Goal: Find specific page/section: Find specific page/section

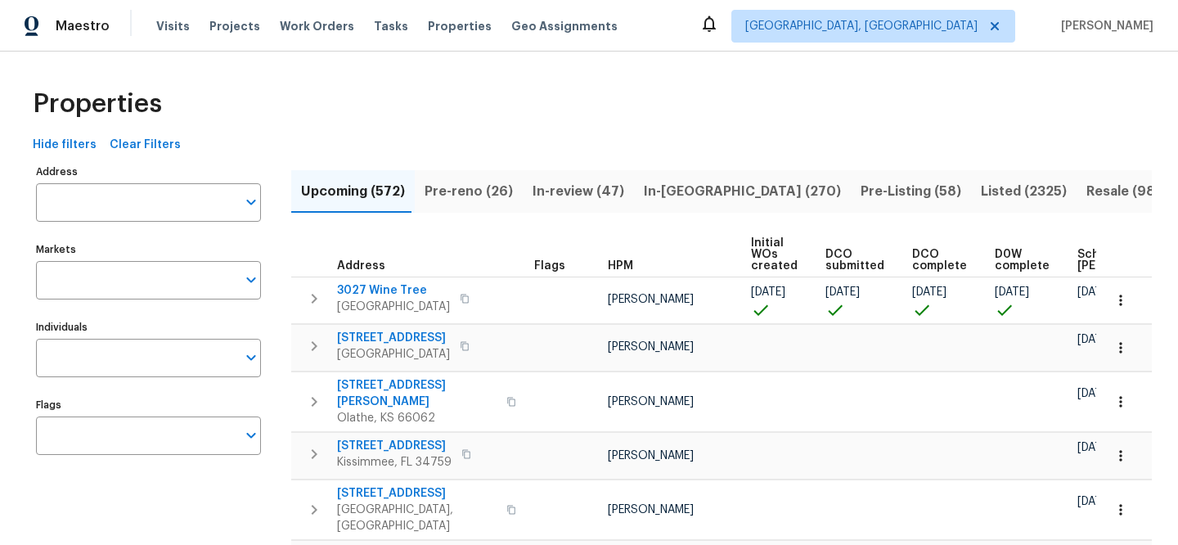
click at [168, 192] on input "Address" at bounding box center [136, 202] width 200 height 38
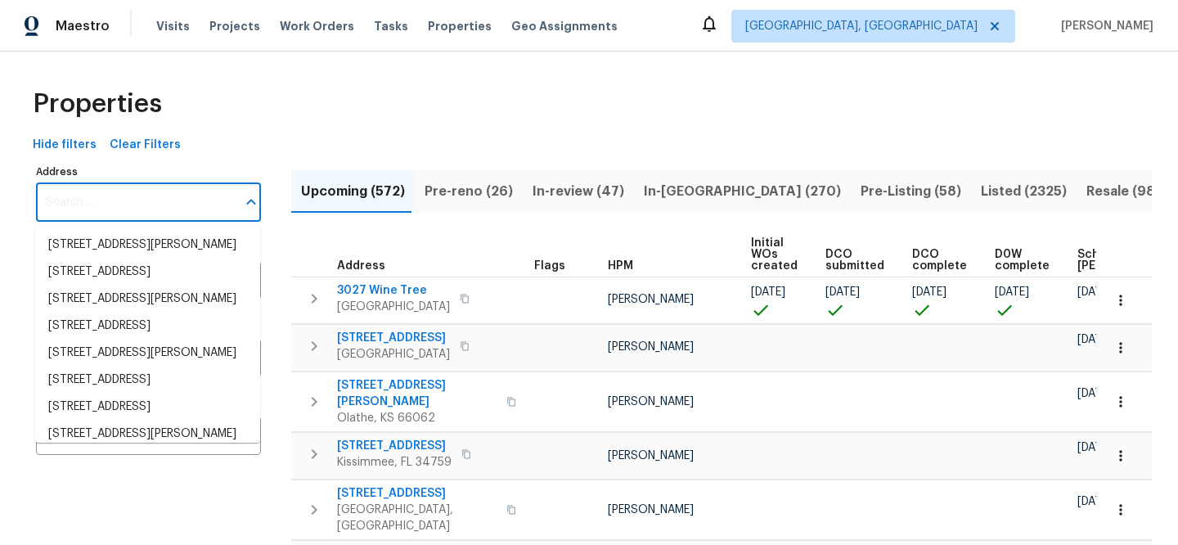
paste input "[STREET_ADDRESS][PERSON_NAME]"
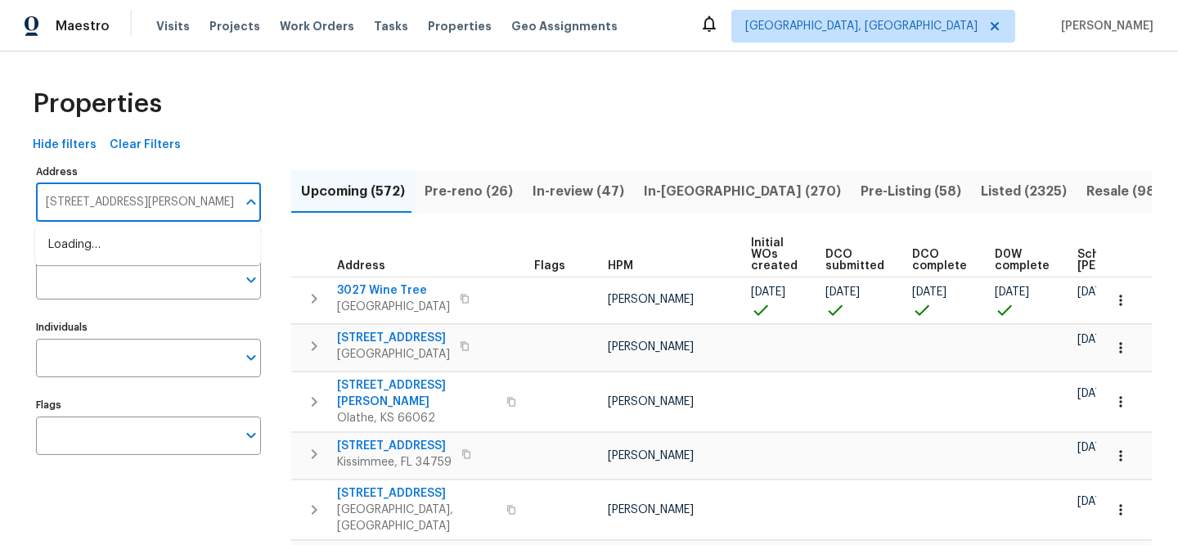
type input "[STREET_ADDRESS][PERSON_NAME]"
click at [191, 244] on li "32436 Fern Parke Way Fernandina Beach FL 32034" at bounding box center [147, 244] width 225 height 27
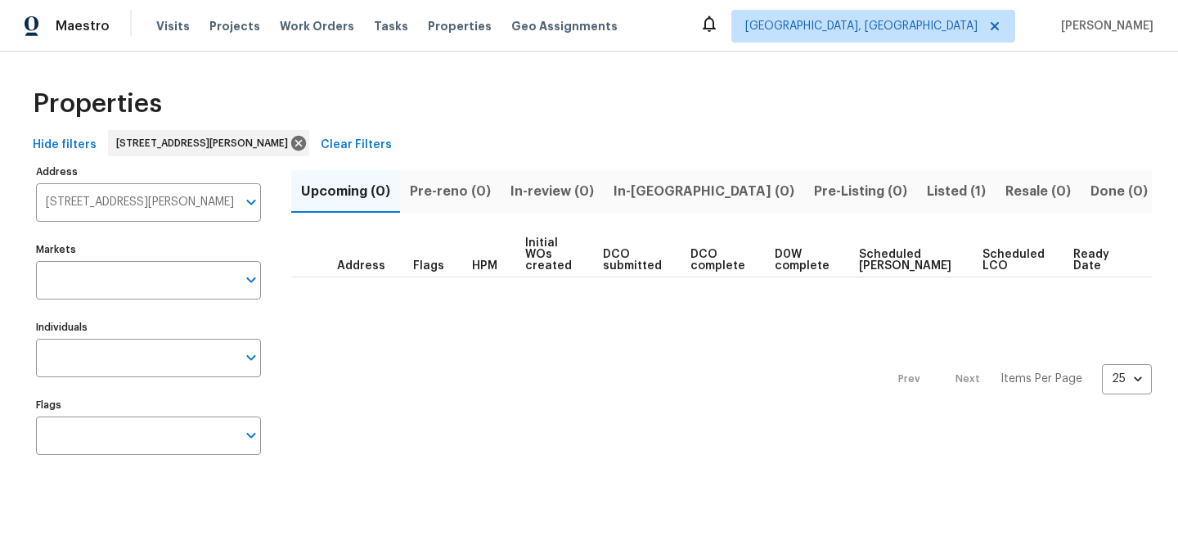
click at [927, 188] on span "Listed (1)" at bounding box center [956, 191] width 59 height 23
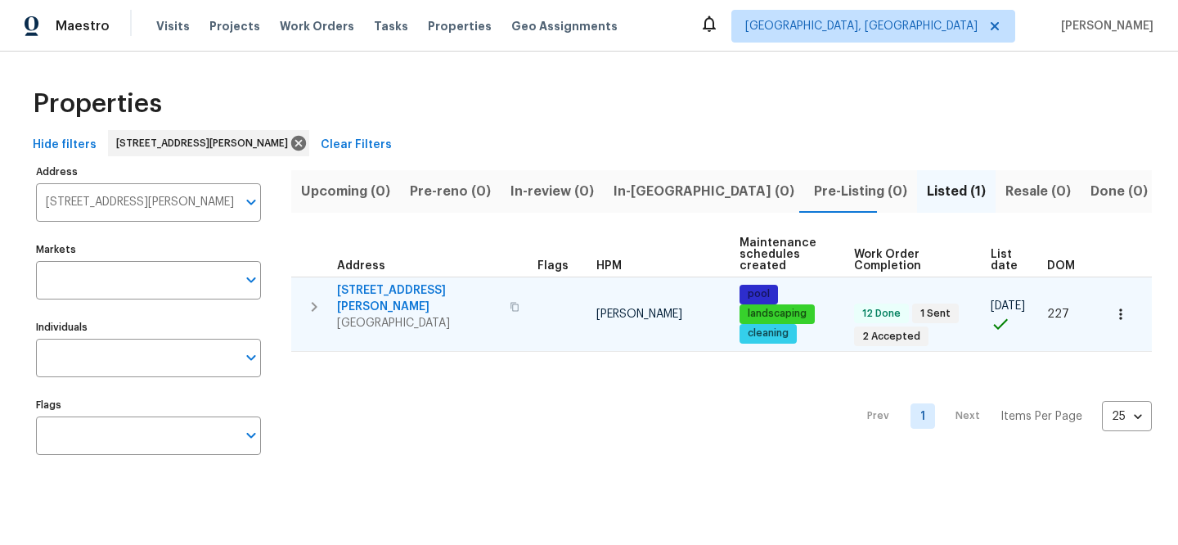
click at [429, 288] on span "[STREET_ADDRESS][PERSON_NAME]" at bounding box center [418, 298] width 163 height 33
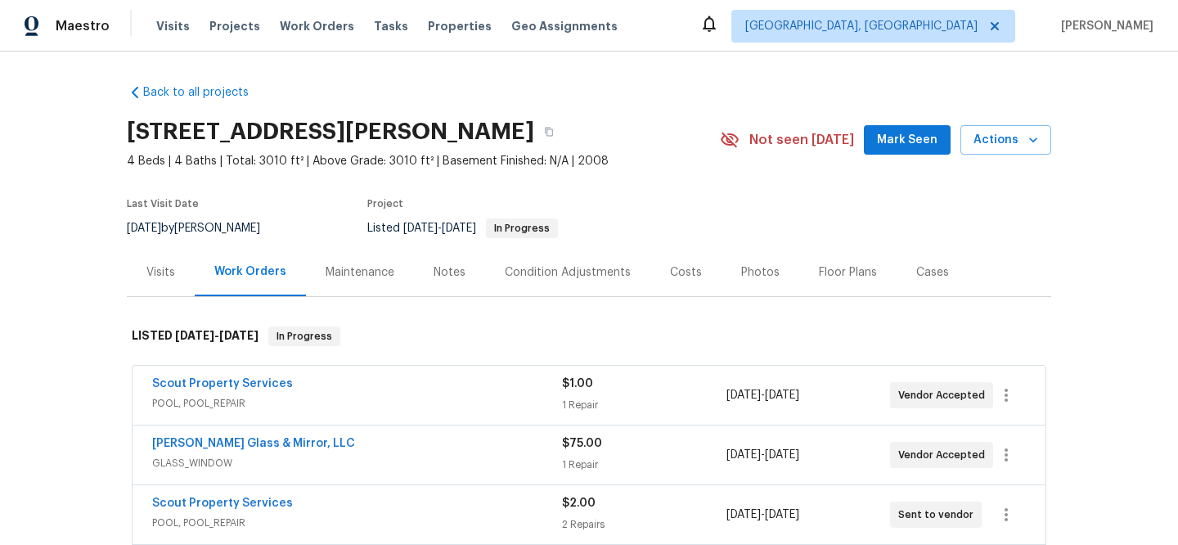
click at [157, 259] on div "Visits" at bounding box center [161, 272] width 68 height 48
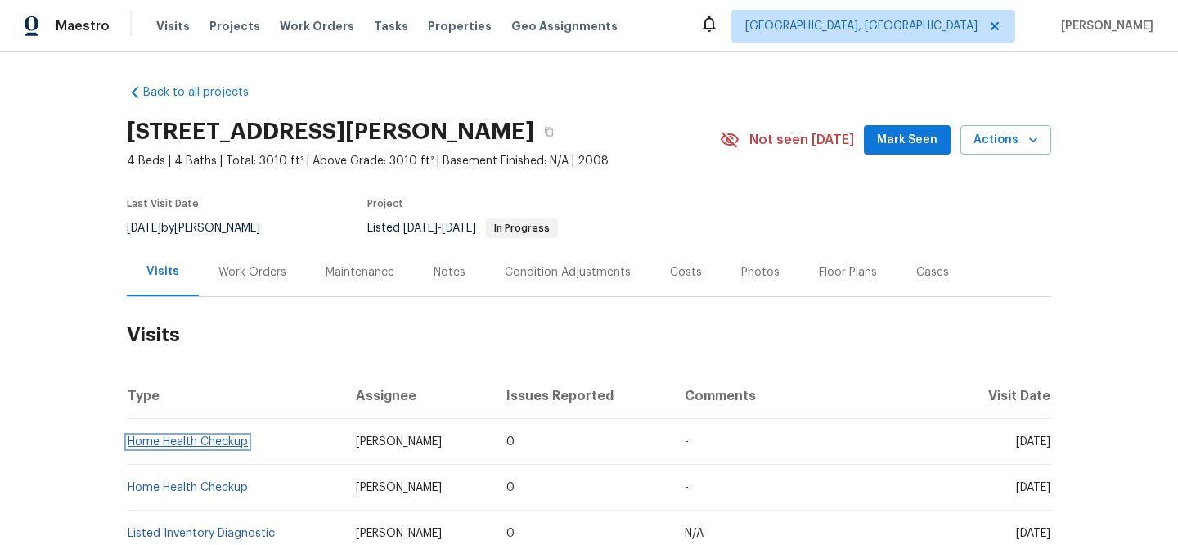
click at [200, 438] on link "Home Health Checkup" at bounding box center [188, 441] width 120 height 11
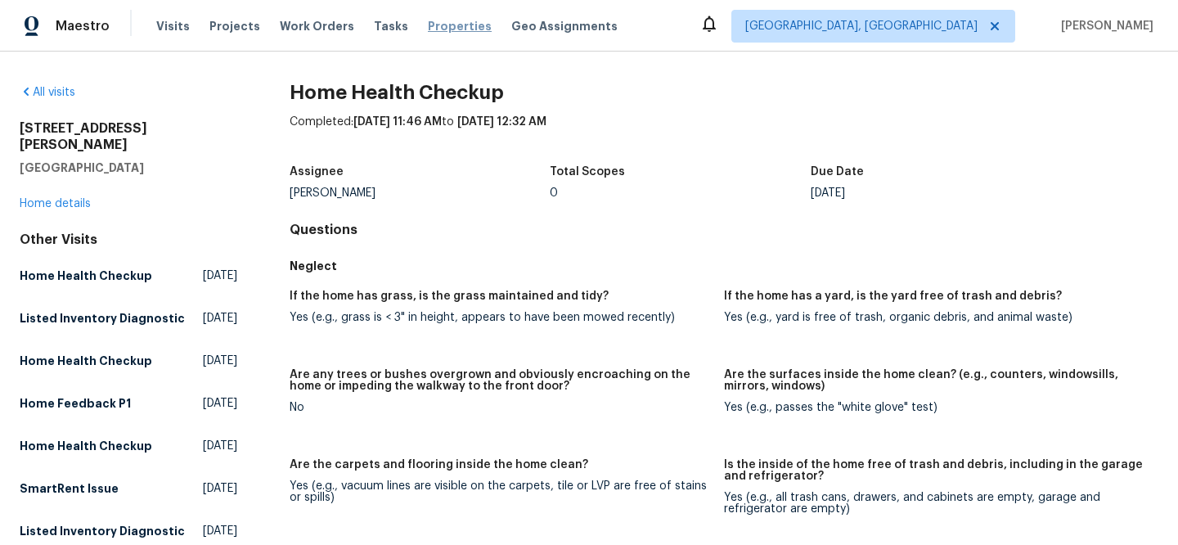
click at [428, 23] on span "Properties" at bounding box center [460, 26] width 64 height 16
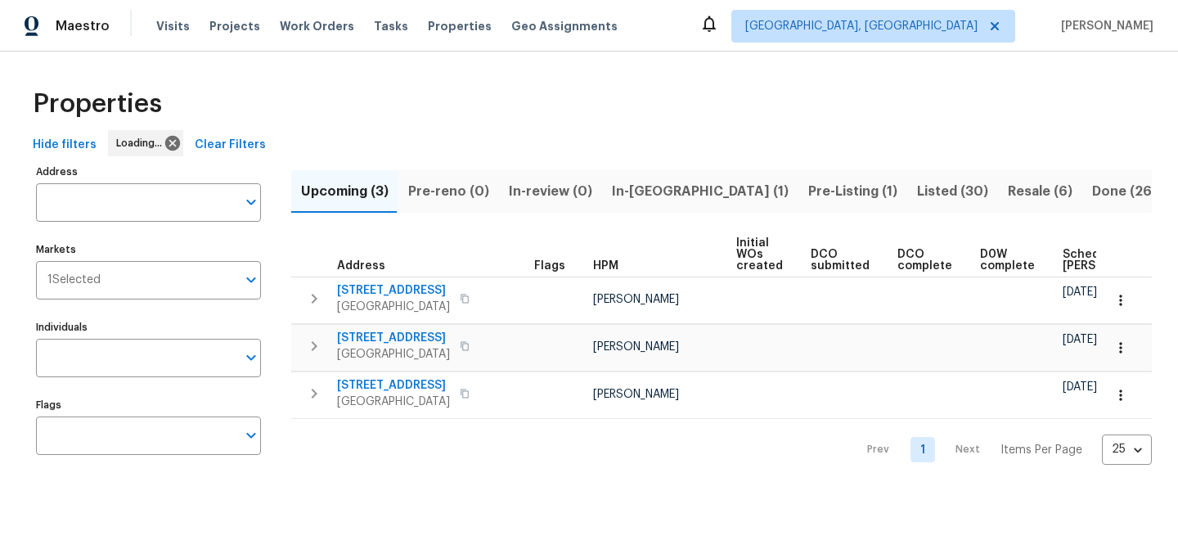
click at [233, 131] on button "Clear Filters" at bounding box center [230, 145] width 84 height 30
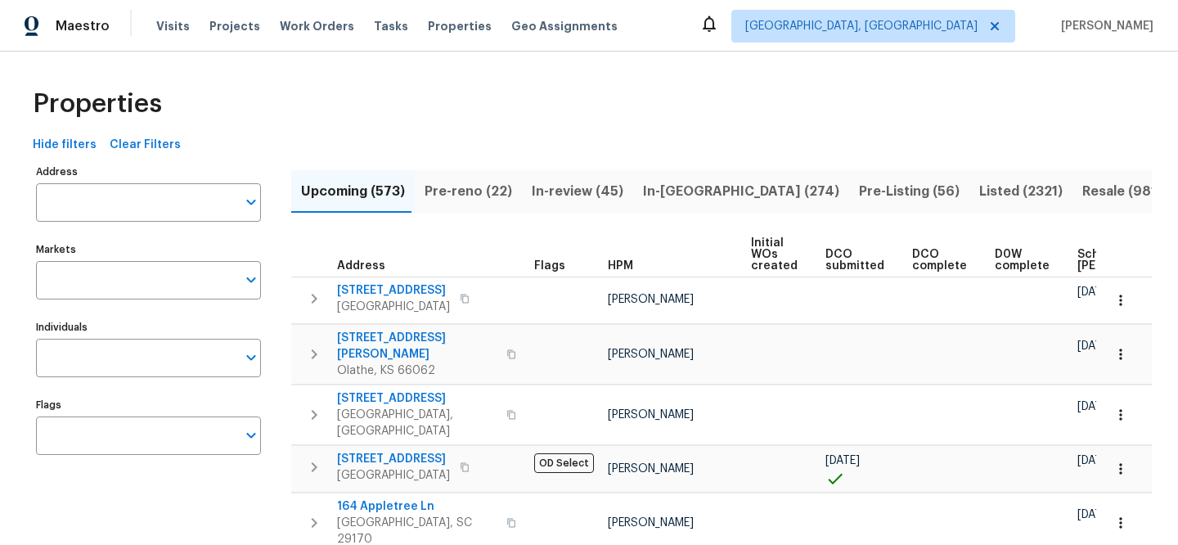
click at [186, 202] on input "Address" at bounding box center [136, 202] width 200 height 38
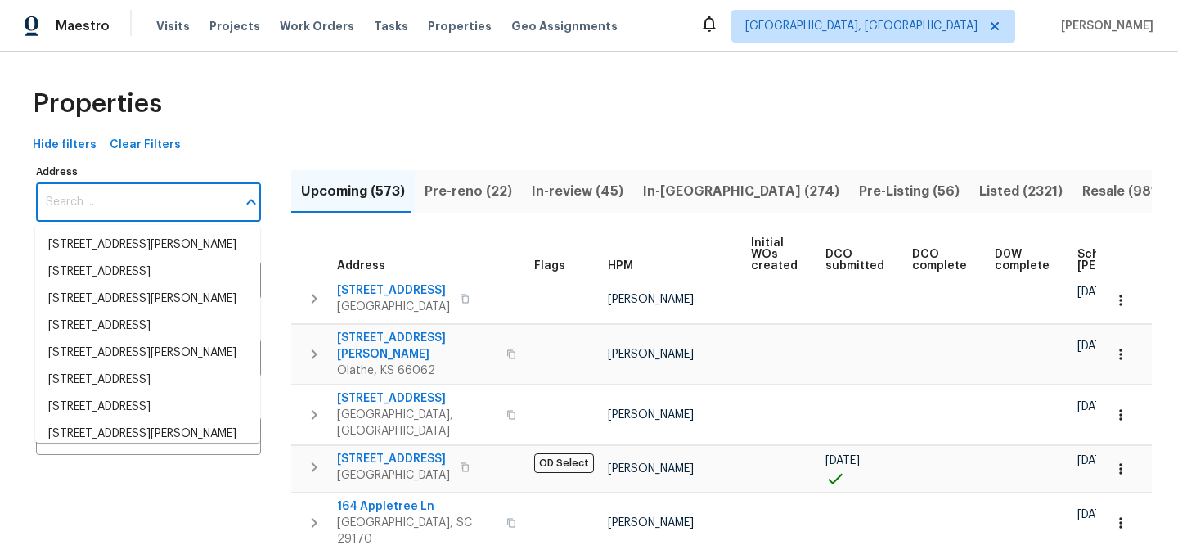
paste input "[STREET_ADDRESS]"
type input "[STREET_ADDRESS]"
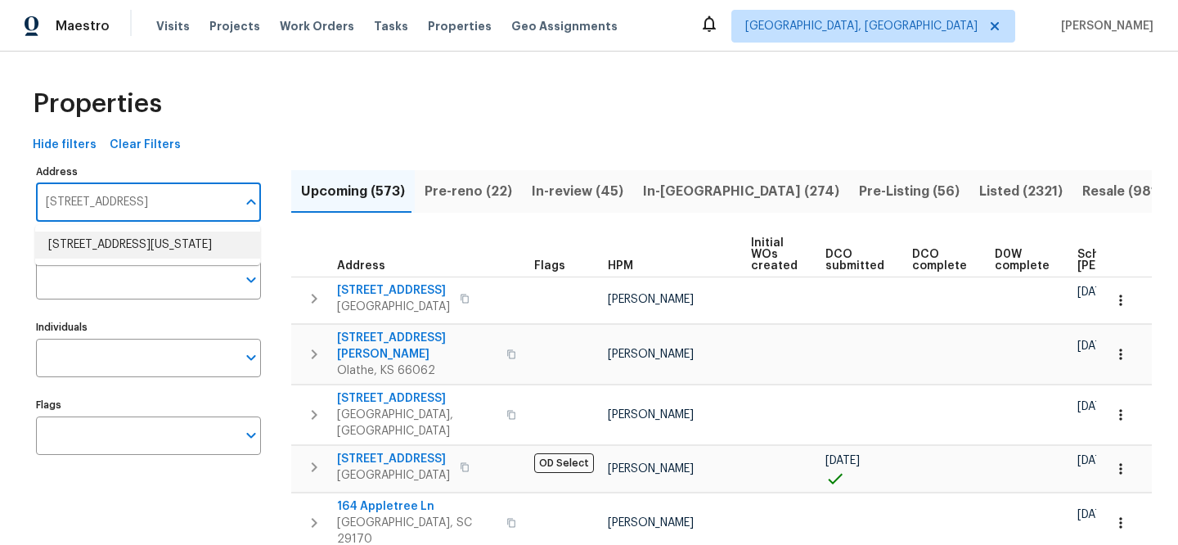
click at [224, 258] on li "[STREET_ADDRESS][US_STATE]" at bounding box center [147, 244] width 225 height 27
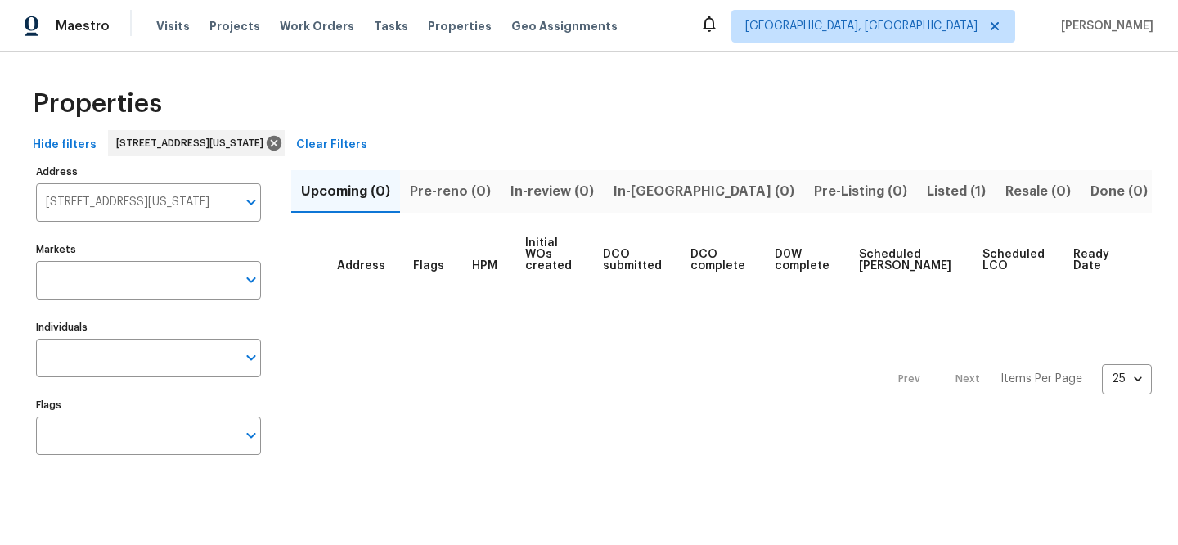
click at [927, 196] on span "Listed (1)" at bounding box center [956, 191] width 59 height 23
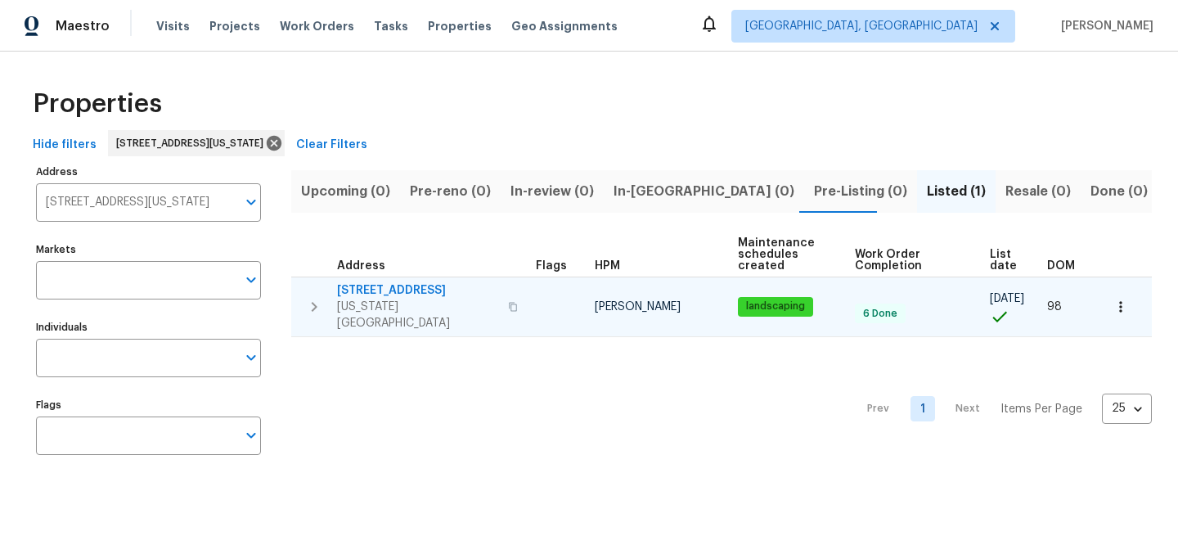
click at [391, 289] on span "[STREET_ADDRESS]" at bounding box center [417, 290] width 161 height 16
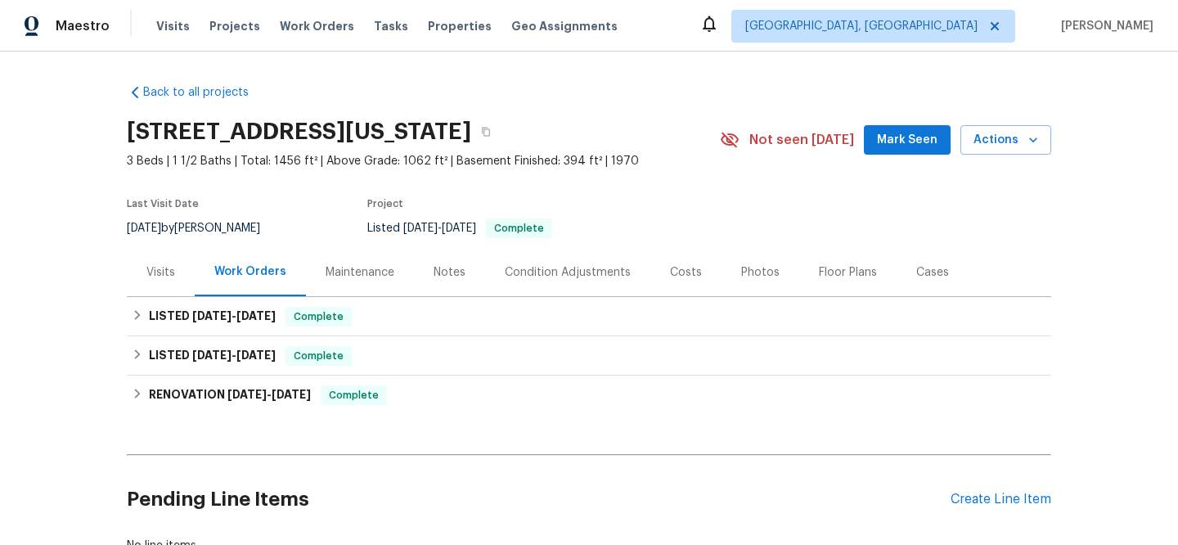
click at [138, 269] on div "Visits" at bounding box center [161, 272] width 68 height 48
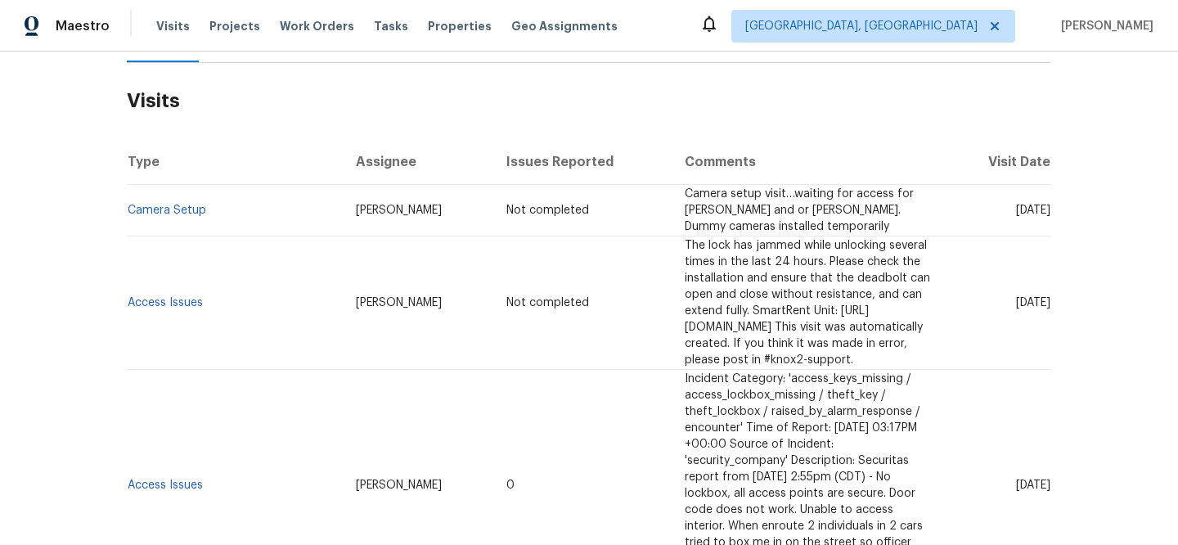
scroll to position [240, 0]
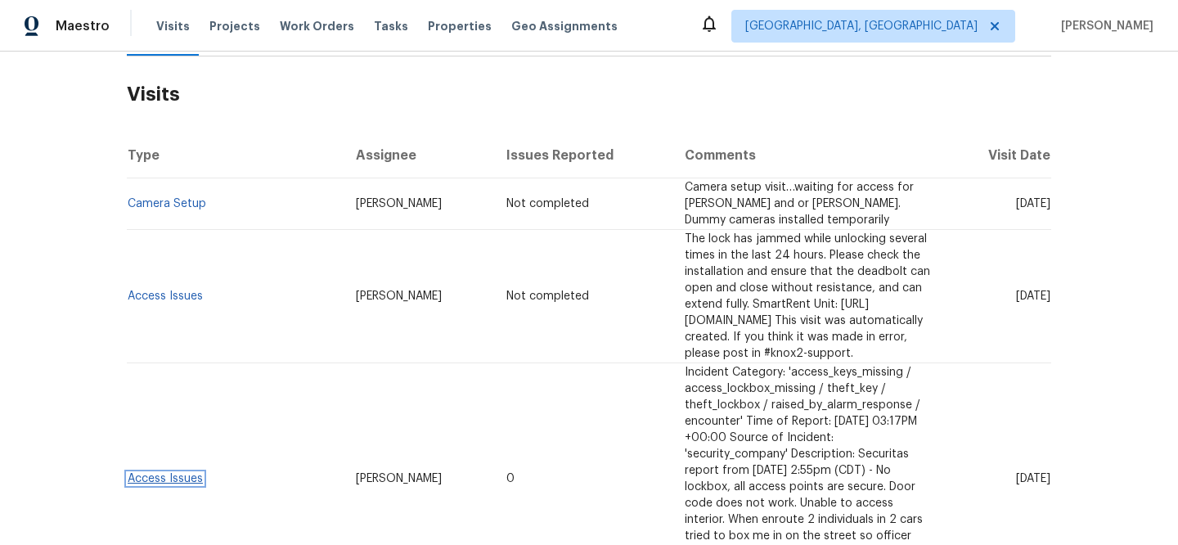
click at [169, 473] on link "Access Issues" at bounding box center [165, 478] width 75 height 11
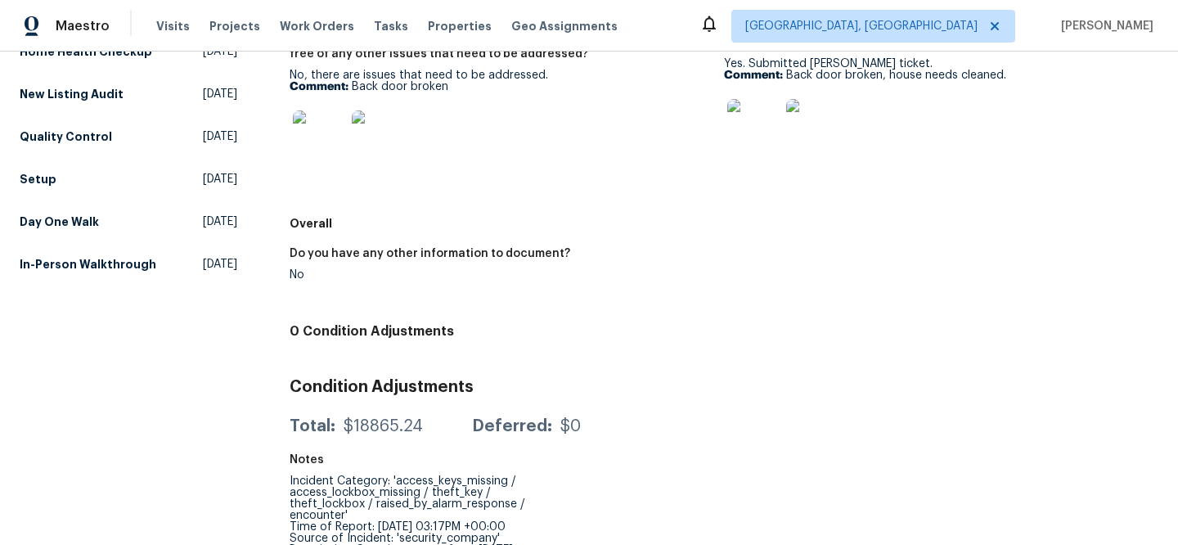
scroll to position [12, 0]
